Goal: Transaction & Acquisition: Purchase product/service

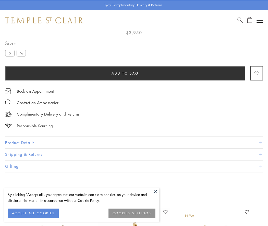
scroll to position [30, 0]
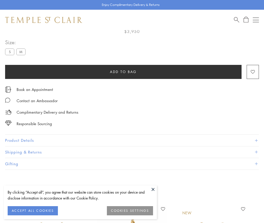
click at [123, 71] on span "Add to bag" at bounding box center [123, 72] width 27 height 6
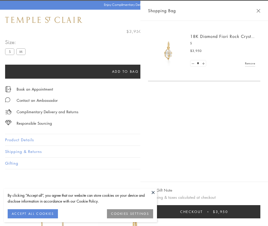
click at [260, 212] on button "Checkout $3,950" at bounding box center [204, 212] width 112 height 13
